Goal: Task Accomplishment & Management: Use online tool/utility

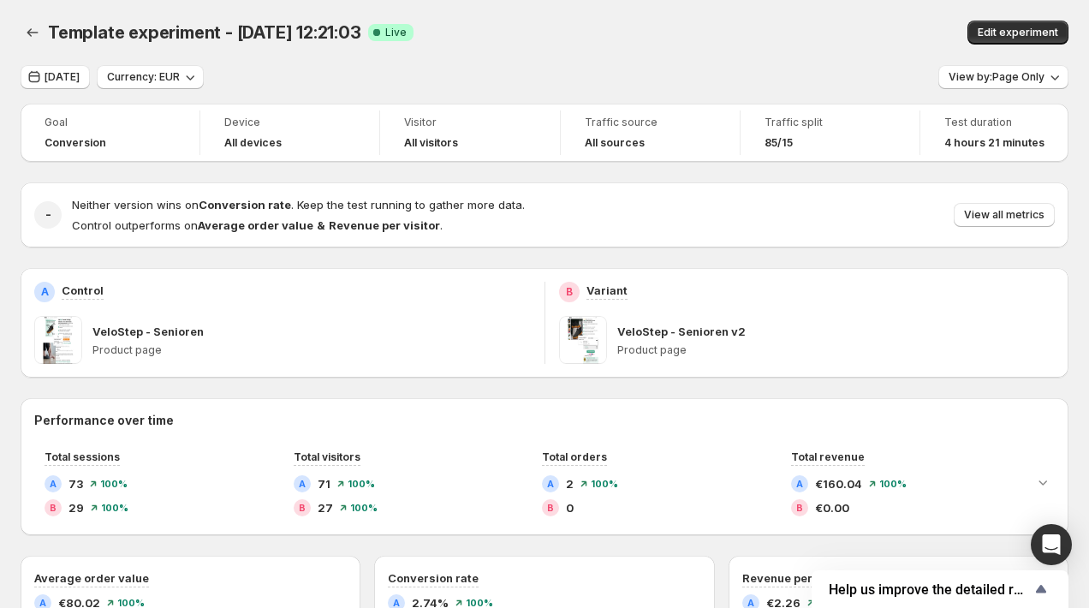
scroll to position [149, 0]
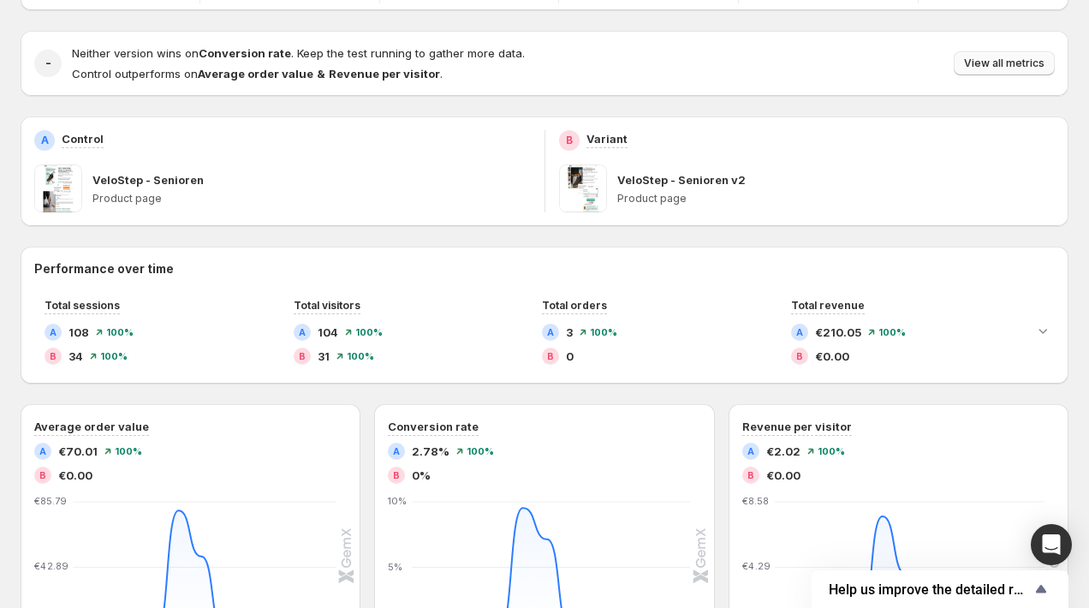
scroll to position [196, 0]
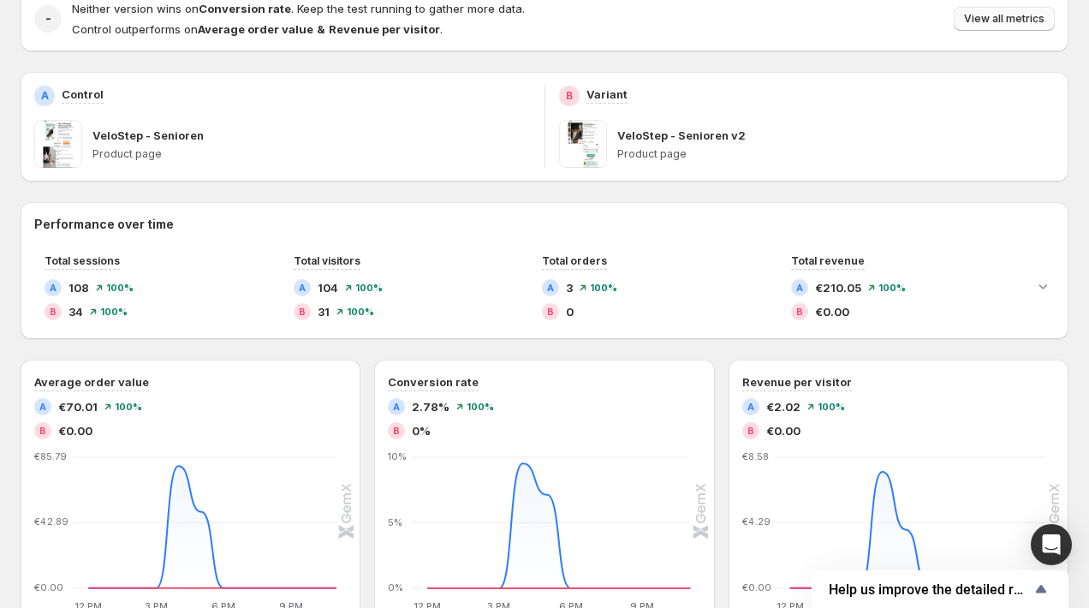
click at [985, 21] on span "View all metrics" at bounding box center [1004, 19] width 80 height 14
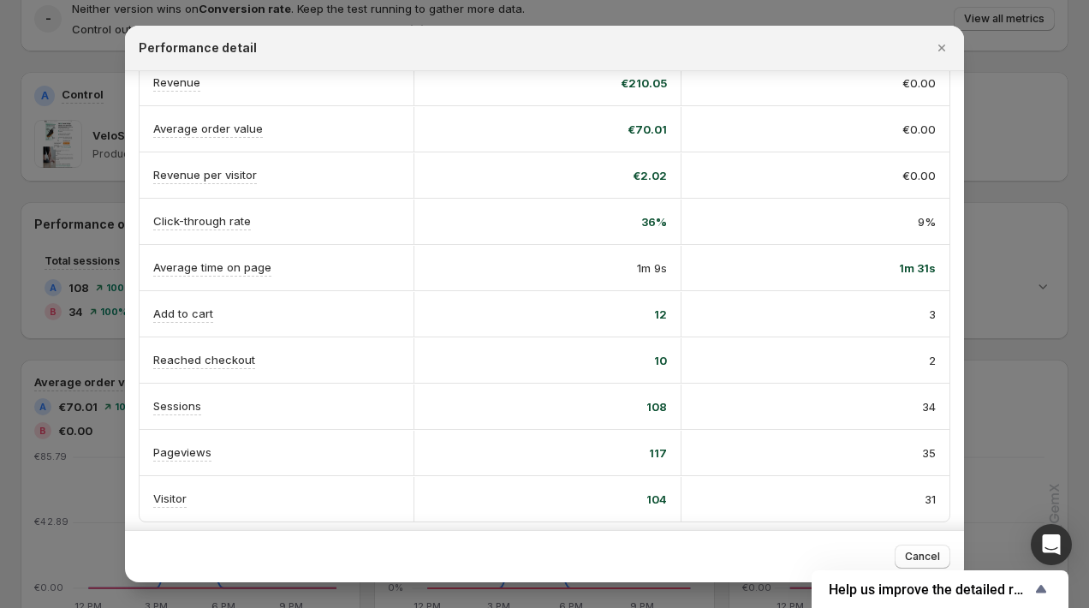
scroll to position [172, 0]
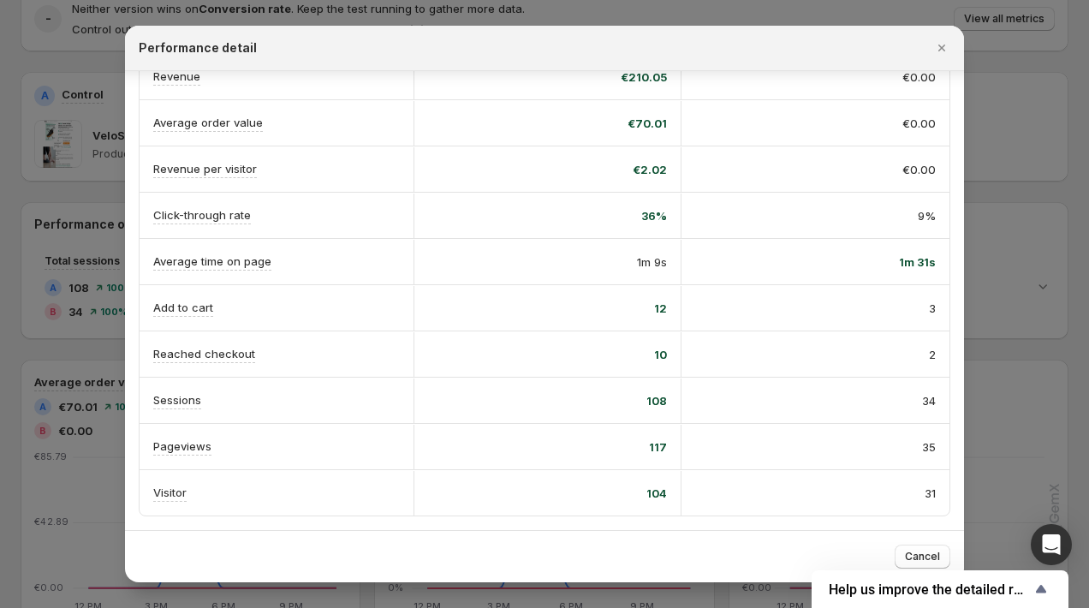
click at [51, 355] on div at bounding box center [544, 304] width 1089 height 608
